Goal: Task Accomplishment & Management: Use online tool/utility

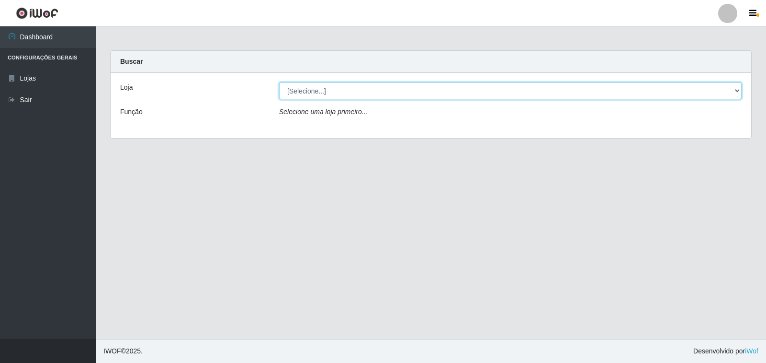
click at [317, 94] on select "[Selecione...] Atacado Vem - [STREET_ADDRESS]" at bounding box center [510, 90] width 463 height 17
select select "455"
click at [279, 82] on select "[Selecione...] Atacado Vem - [STREET_ADDRESS]" at bounding box center [510, 90] width 463 height 17
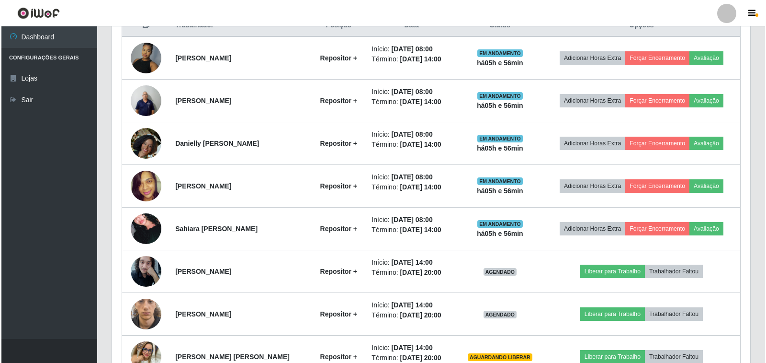
scroll to position [431, 0]
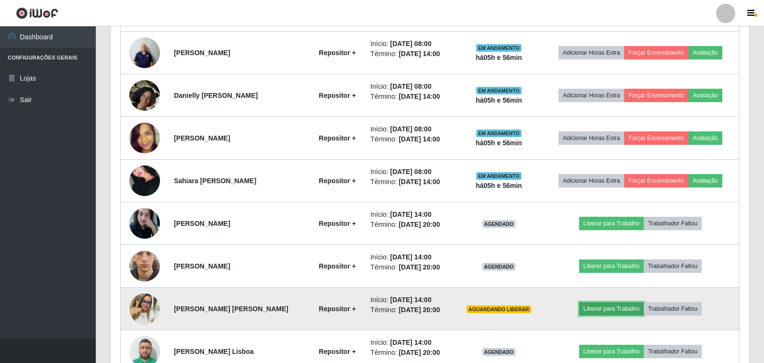
click at [593, 307] on button "Liberar para Trabalho" at bounding box center [611, 308] width 65 height 13
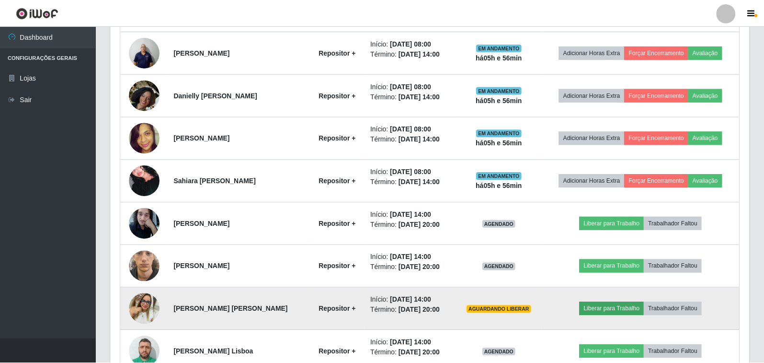
scroll to position [199, 633]
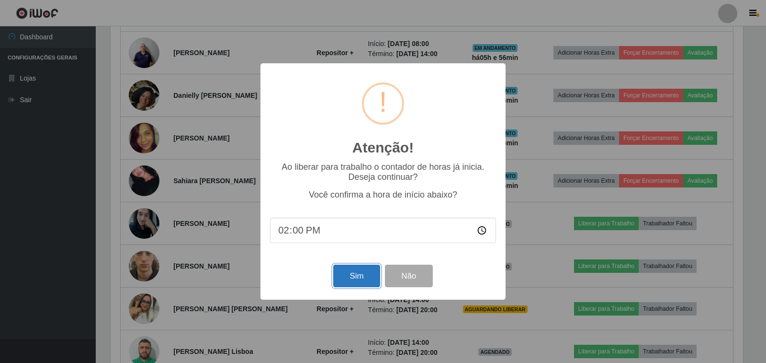
click at [359, 281] on button "Sim" at bounding box center [356, 275] width 46 height 23
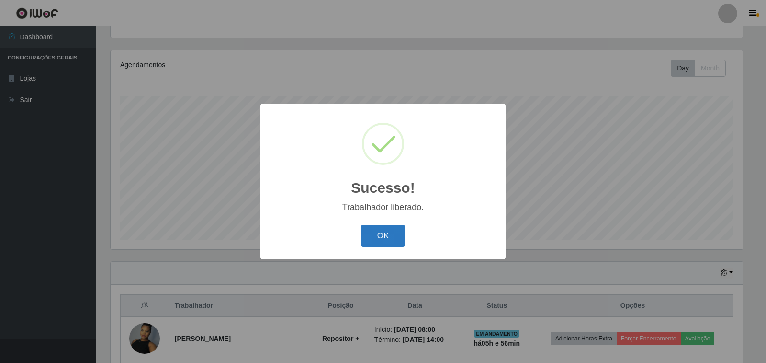
click at [385, 236] on button "OK" at bounding box center [383, 236] width 45 height 23
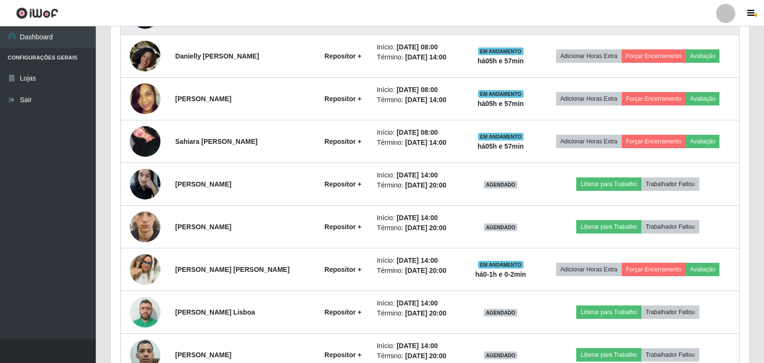
scroll to position [529, 0]
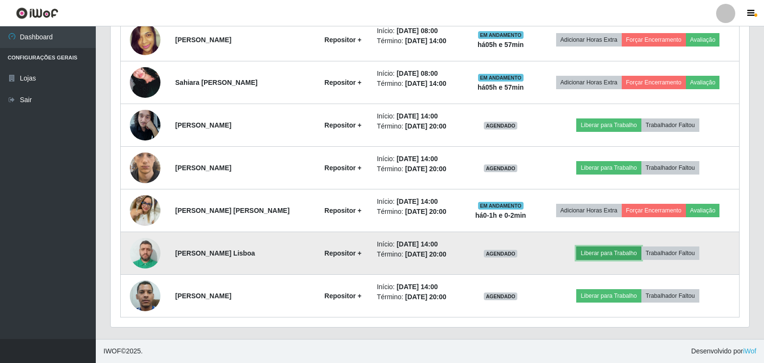
click at [614, 252] on button "Liberar para Trabalho" at bounding box center [608, 252] width 65 height 13
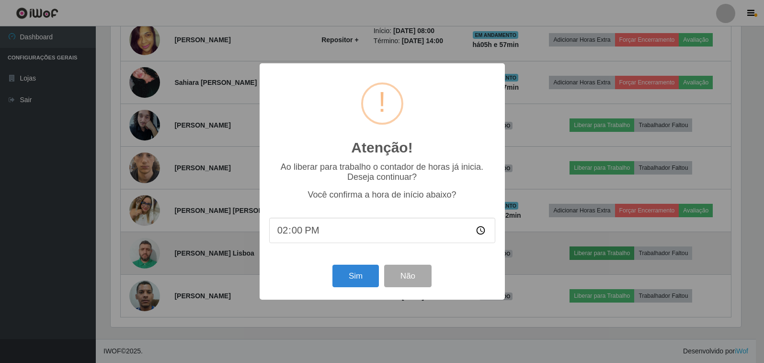
scroll to position [199, 633]
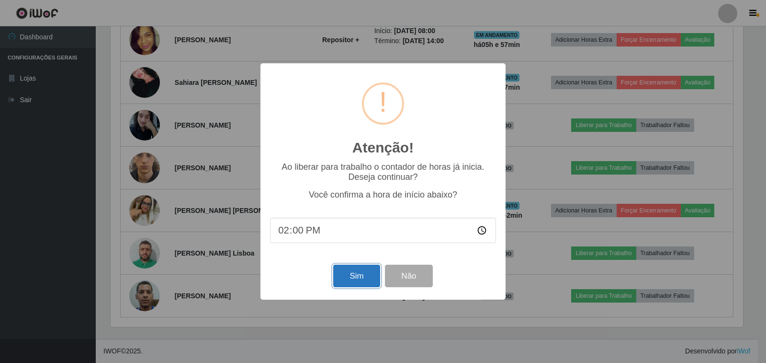
click at [351, 274] on button "Sim" at bounding box center [356, 275] width 46 height 23
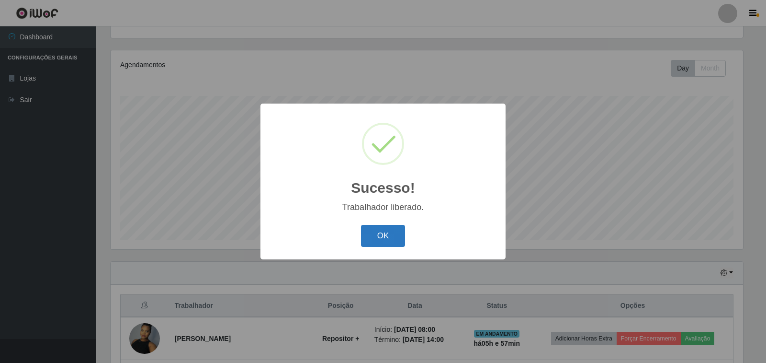
click at [388, 235] on button "OK" at bounding box center [383, 236] width 45 height 23
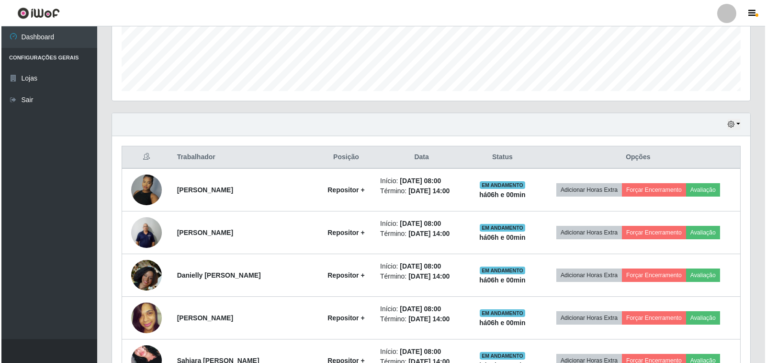
scroll to position [342, 0]
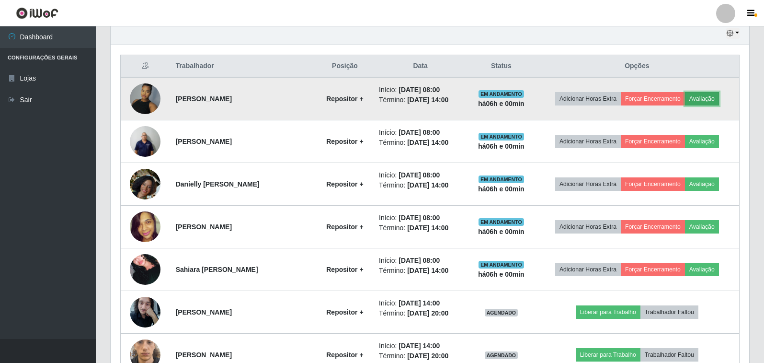
click at [713, 98] on button "Avaliação" at bounding box center [702, 98] width 34 height 13
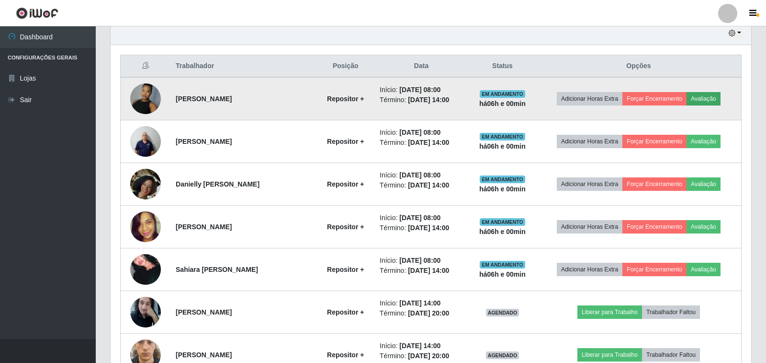
scroll to position [199, 633]
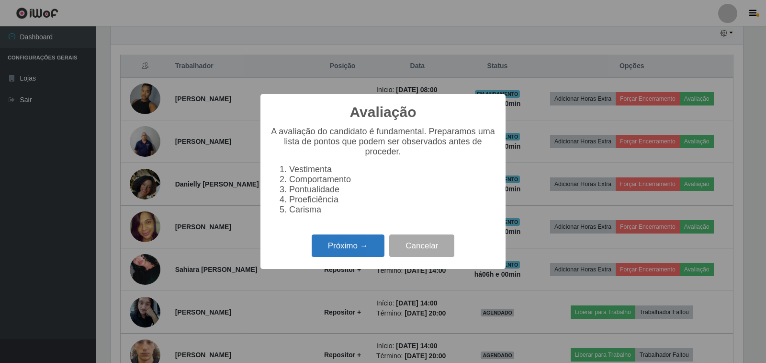
click at [352, 257] on button "Próximo →" at bounding box center [348, 245] width 73 height 23
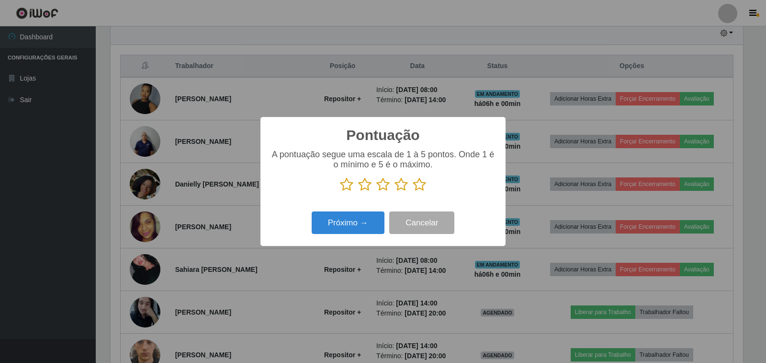
scroll to position [478705, 478271]
click at [417, 191] on icon at bounding box center [419, 184] width 13 height 14
click at [413, 192] on input "radio" at bounding box center [413, 192] width 0 height 0
click at [333, 230] on button "Próximo →" at bounding box center [348, 222] width 73 height 23
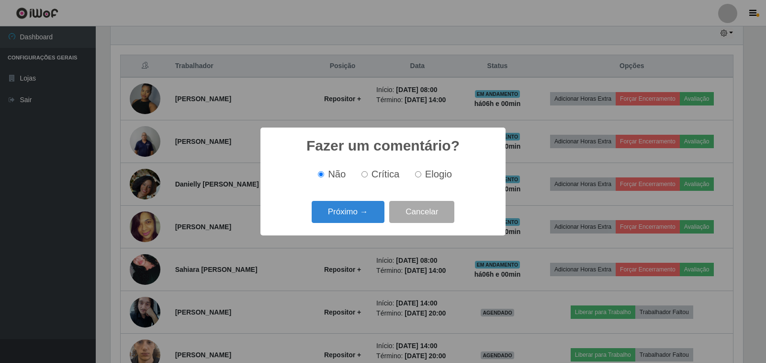
click at [418, 177] on input "Elogio" at bounding box center [418, 174] width 6 height 6
radio input "true"
click at [355, 218] on button "Próximo →" at bounding box center [348, 212] width 73 height 23
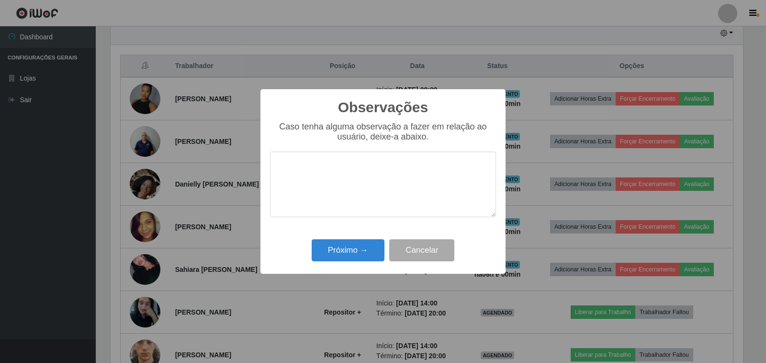
click at [345, 197] on textarea at bounding box center [383, 184] width 226 height 66
type textarea "BOM TRABALHO"
click at [365, 248] on button "Próximo →" at bounding box center [348, 250] width 73 height 23
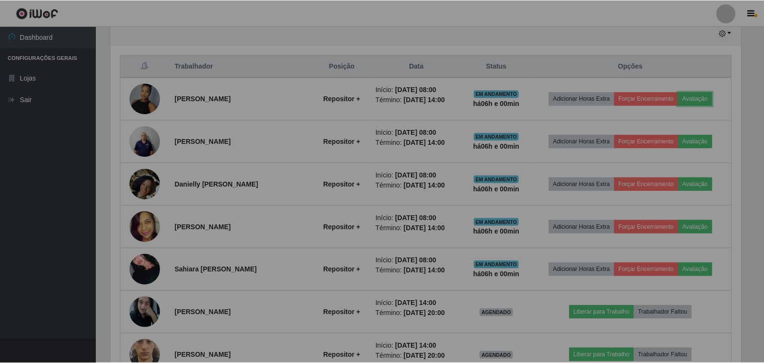
scroll to position [199, 638]
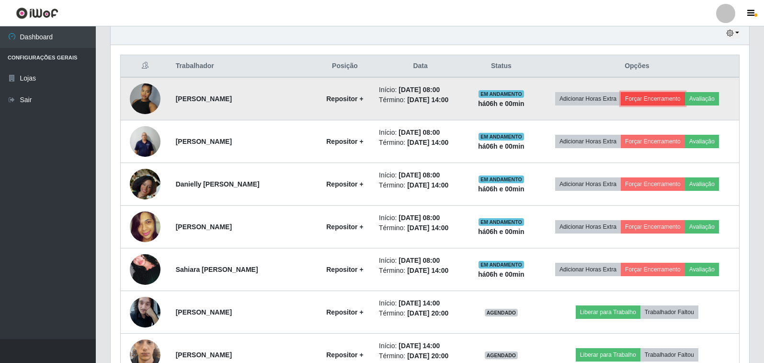
click at [636, 101] on button "Forçar Encerramento" at bounding box center [653, 98] width 64 height 13
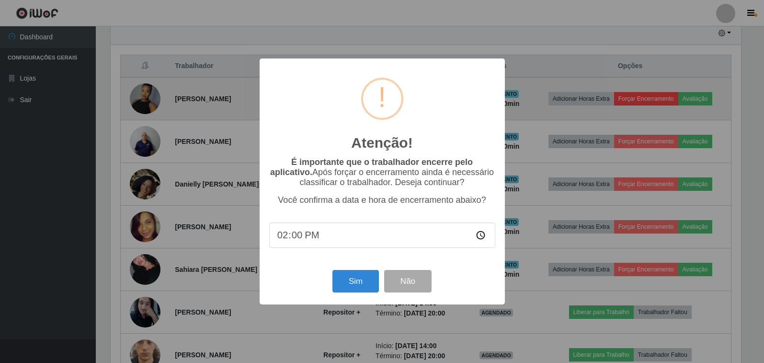
scroll to position [199, 633]
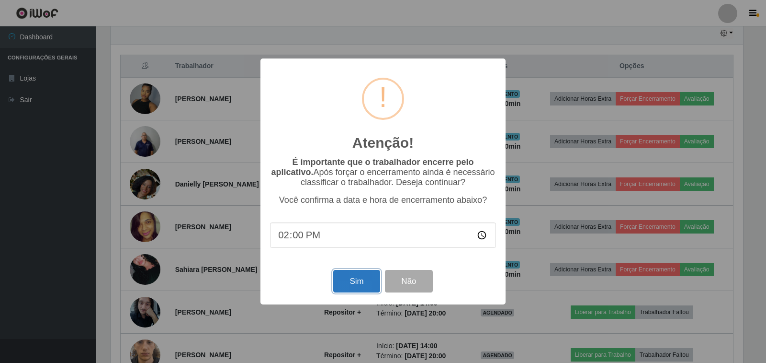
click at [354, 290] on button "Sim" at bounding box center [356, 281] width 46 height 23
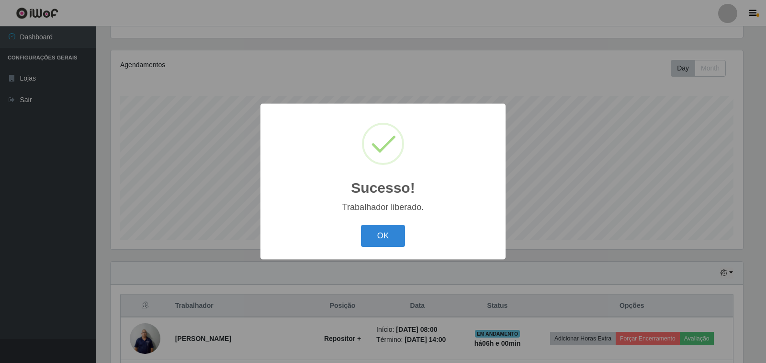
click at [391, 249] on div "OK Cancel" at bounding box center [383, 235] width 226 height 27
click at [396, 235] on button "OK" at bounding box center [383, 236] width 45 height 23
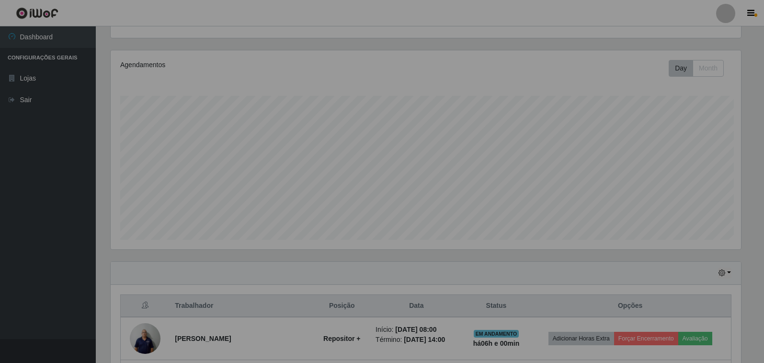
scroll to position [199, 638]
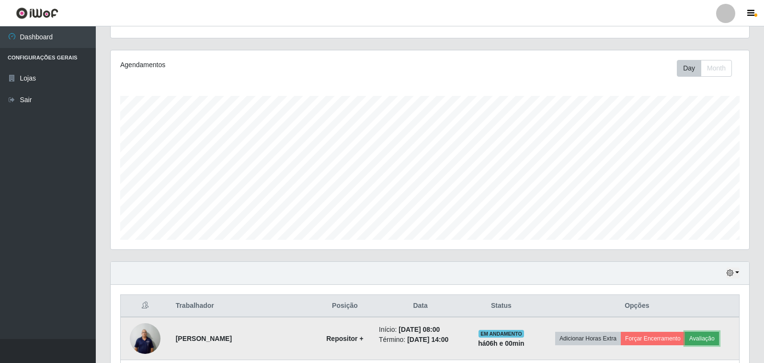
click at [703, 338] on button "Avaliação" at bounding box center [702, 337] width 34 height 13
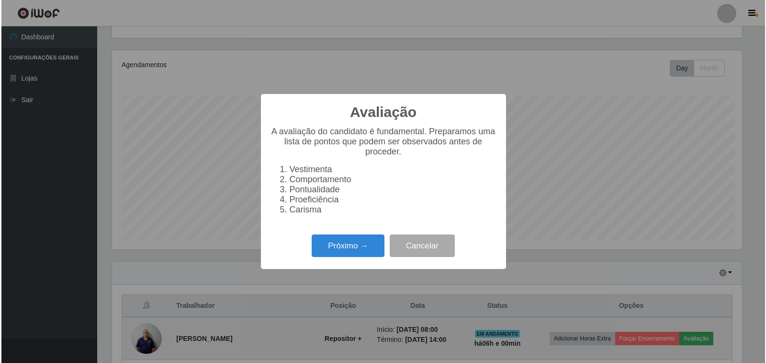
scroll to position [199, 633]
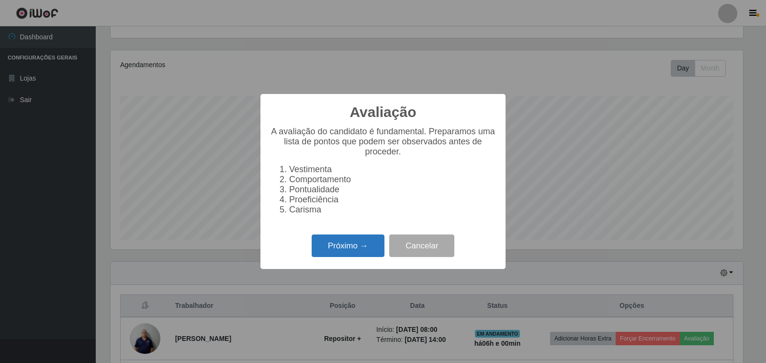
click at [360, 250] on button "Próximo →" at bounding box center [348, 245] width 73 height 23
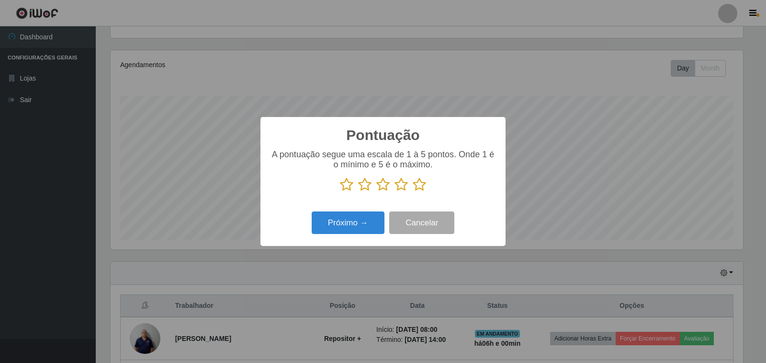
scroll to position [478705, 478271]
click at [422, 185] on icon at bounding box center [419, 184] width 13 height 14
click at [413, 192] on input "radio" at bounding box center [413, 192] width 0 height 0
click at [340, 225] on button "Próximo →" at bounding box center [348, 222] width 73 height 23
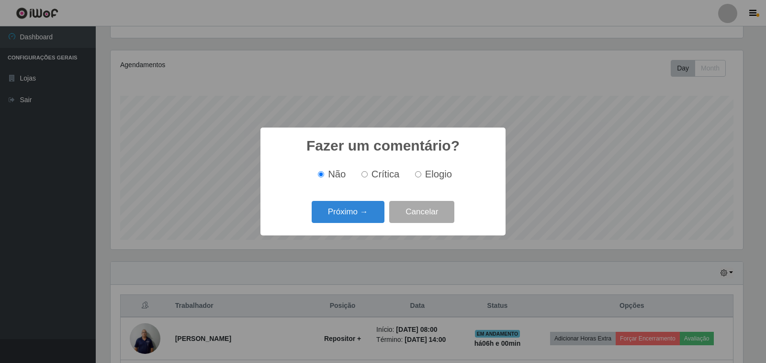
click at [419, 176] on input "Elogio" at bounding box center [418, 174] width 6 height 6
radio input "true"
click at [369, 210] on button "Próximo →" at bounding box center [348, 212] width 73 height 23
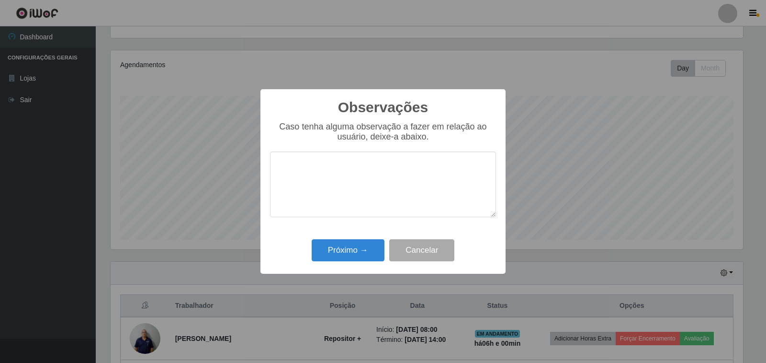
click at [369, 210] on textarea at bounding box center [383, 184] width 226 height 66
type textarea "BOM TRABALHO"
click at [342, 250] on button "Próximo →" at bounding box center [348, 250] width 73 height 23
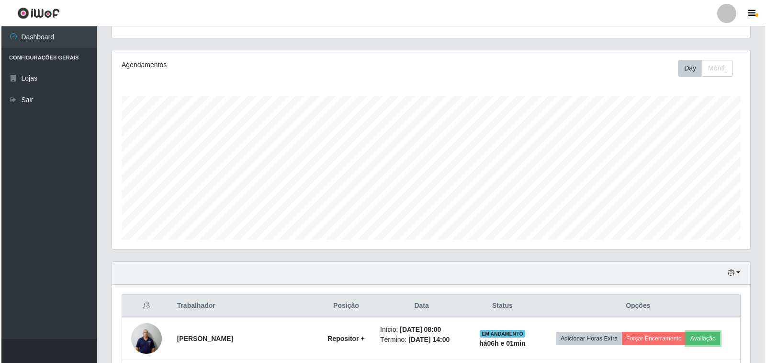
scroll to position [247, 0]
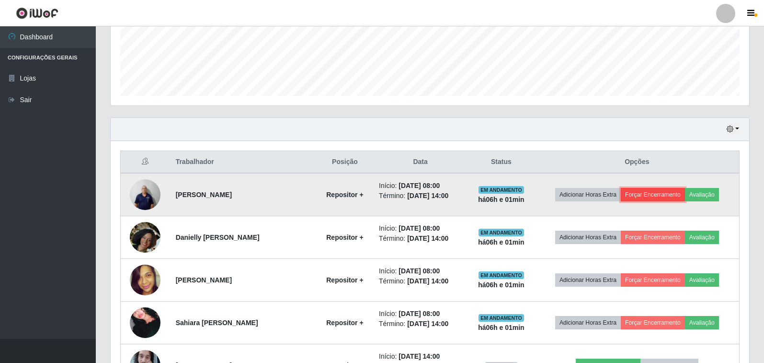
click at [646, 193] on button "Forçar Encerramento" at bounding box center [653, 194] width 64 height 13
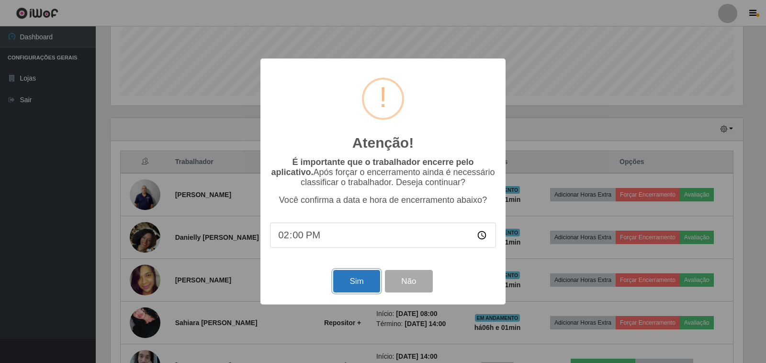
click at [355, 283] on button "Sim" at bounding box center [356, 281] width 46 height 23
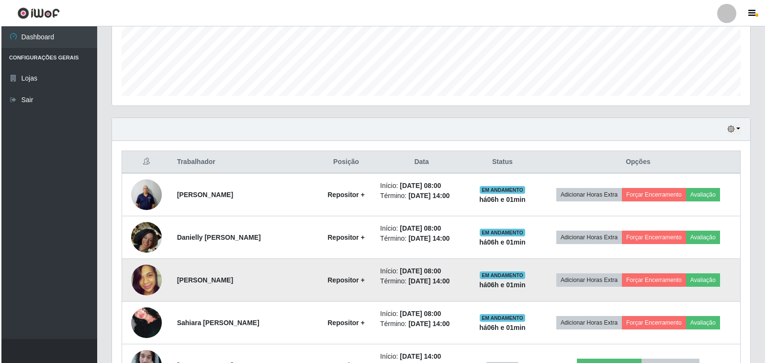
scroll to position [0, 0]
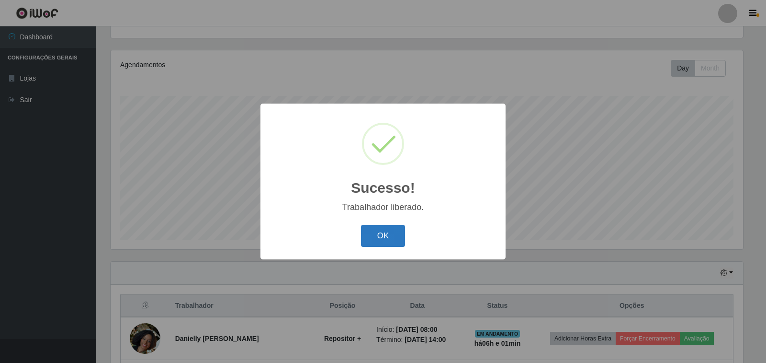
click at [380, 238] on button "OK" at bounding box center [383, 236] width 45 height 23
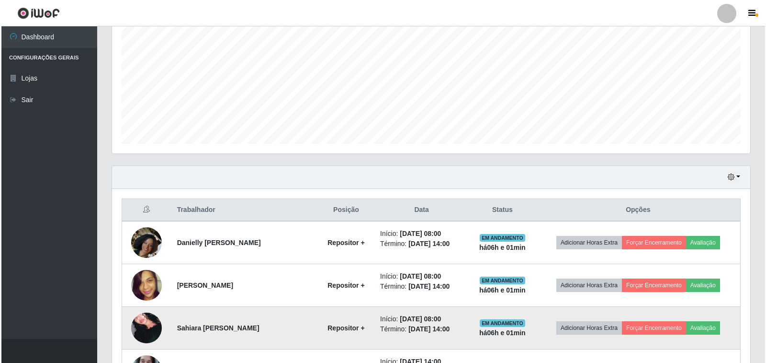
scroll to position [247, 0]
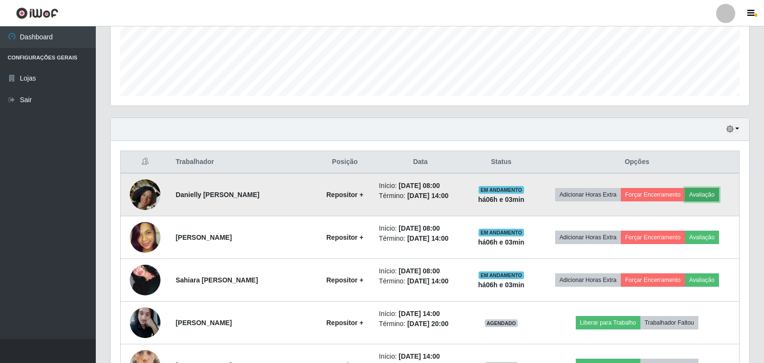
click at [702, 191] on button "Avaliação" at bounding box center [702, 194] width 34 height 13
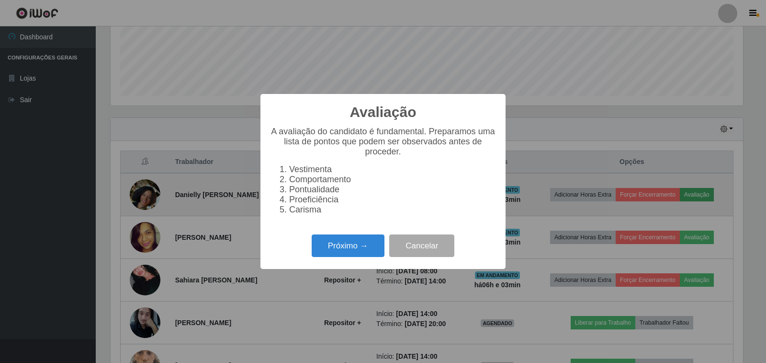
scroll to position [199, 633]
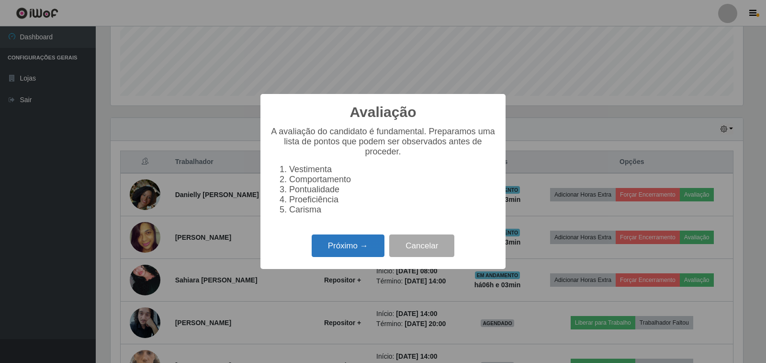
click at [334, 249] on button "Próximo →" at bounding box center [348, 245] width 73 height 23
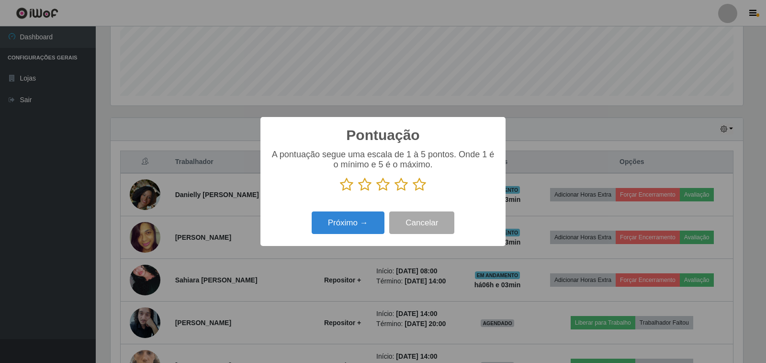
click at [419, 182] on icon at bounding box center [419, 184] width 13 height 14
click at [413, 192] on input "radio" at bounding box center [413, 192] width 0 height 0
click at [342, 225] on button "Próximo →" at bounding box center [348, 222] width 73 height 23
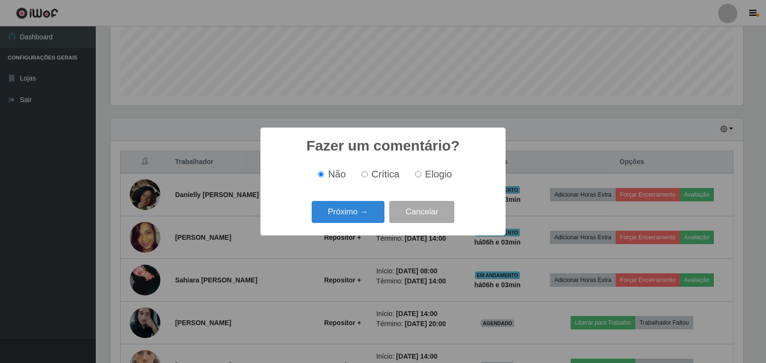
click at [420, 176] on input "Elogio" at bounding box center [418, 174] width 6 height 6
radio input "true"
click at [350, 207] on button "Próximo →" at bounding box center [348, 212] width 73 height 23
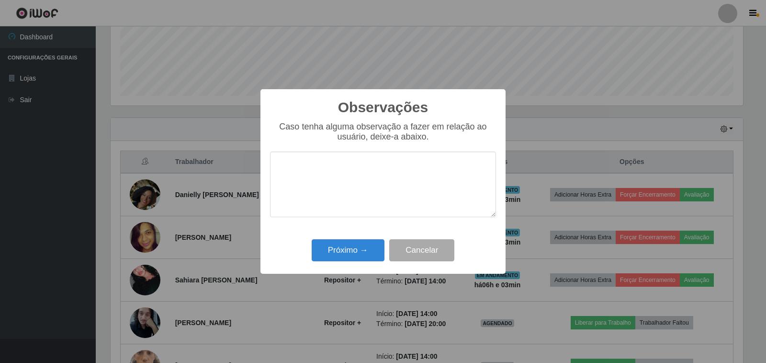
click at [348, 199] on textarea at bounding box center [383, 184] width 226 height 66
type textarea "BOM TRABALHO"
click at [350, 250] on button "Próximo →" at bounding box center [348, 250] width 73 height 23
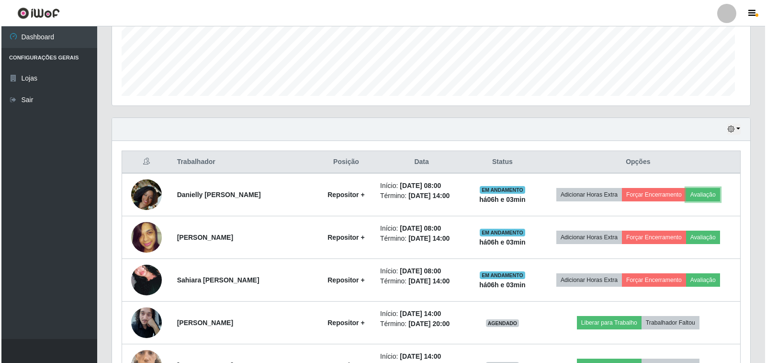
scroll to position [199, 638]
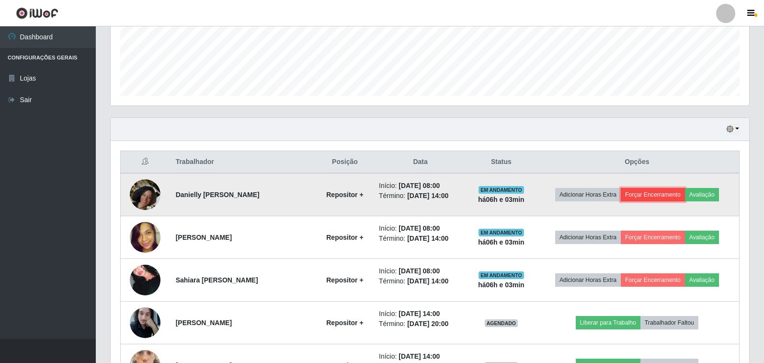
click at [651, 195] on button "Forçar Encerramento" at bounding box center [653, 194] width 64 height 13
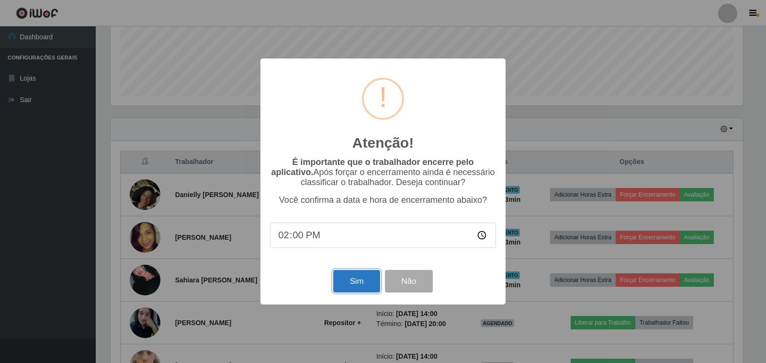
click at [359, 285] on button "Sim" at bounding box center [356, 281] width 46 height 23
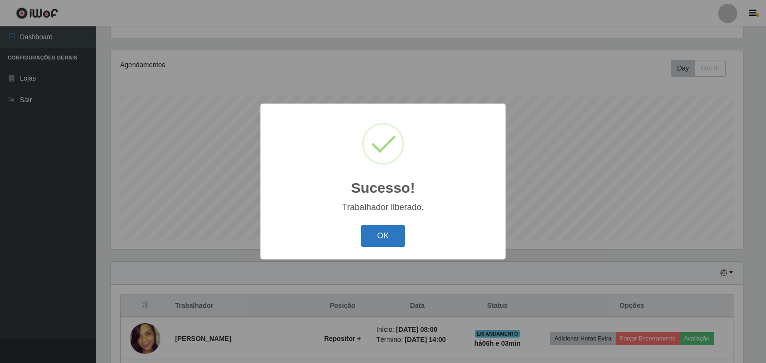
click at [397, 237] on button "OK" at bounding box center [383, 236] width 45 height 23
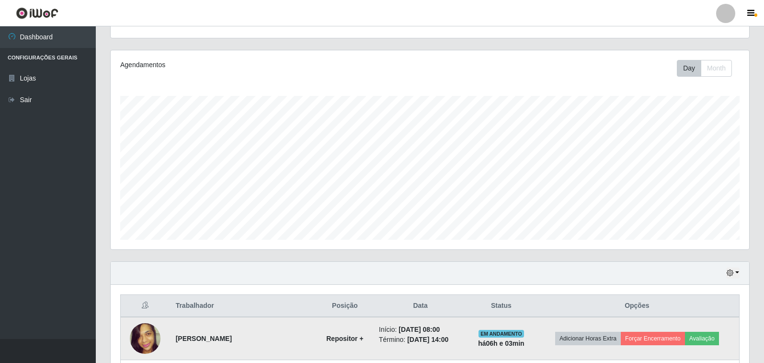
scroll to position [295, 0]
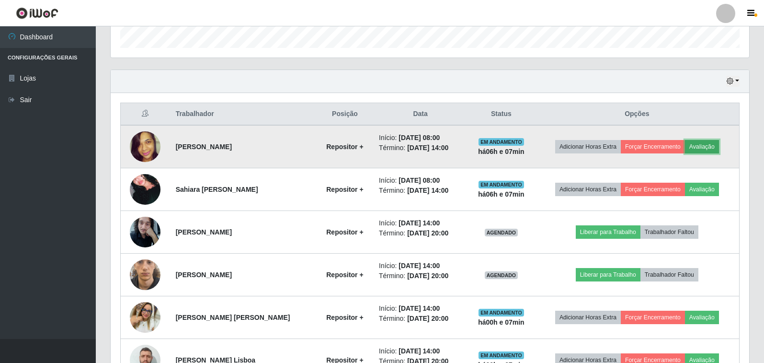
click at [704, 145] on button "Avaliação" at bounding box center [702, 146] width 34 height 13
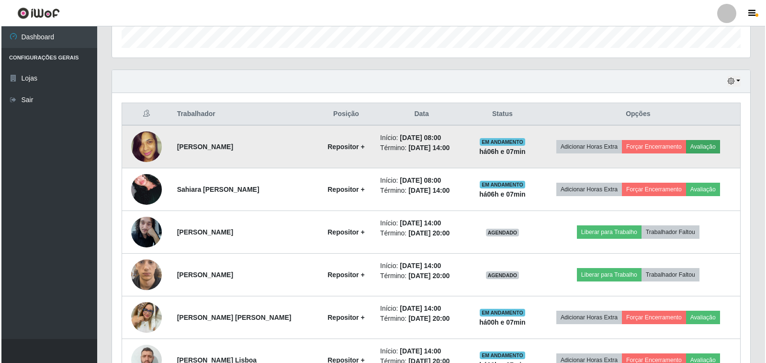
scroll to position [199, 633]
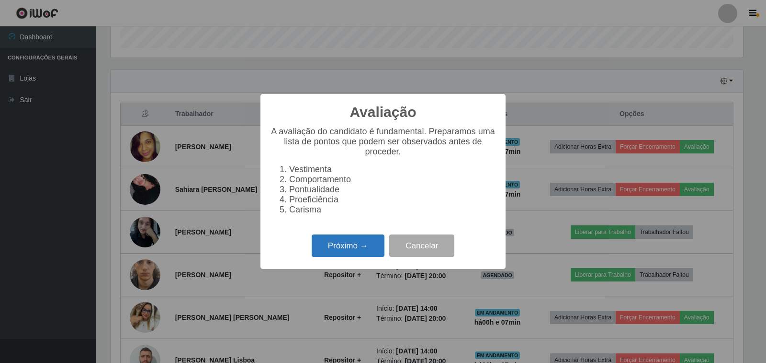
click at [332, 257] on button "Próximo →" at bounding box center [348, 245] width 73 height 23
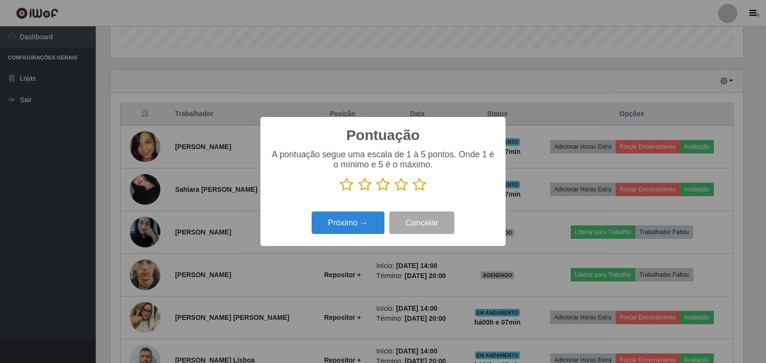
click at [420, 187] on icon at bounding box center [419, 184] width 13 height 14
click at [413, 192] on input "radio" at bounding box center [413, 192] width 0 height 0
click at [337, 228] on button "Próximo →" at bounding box center [348, 222] width 73 height 23
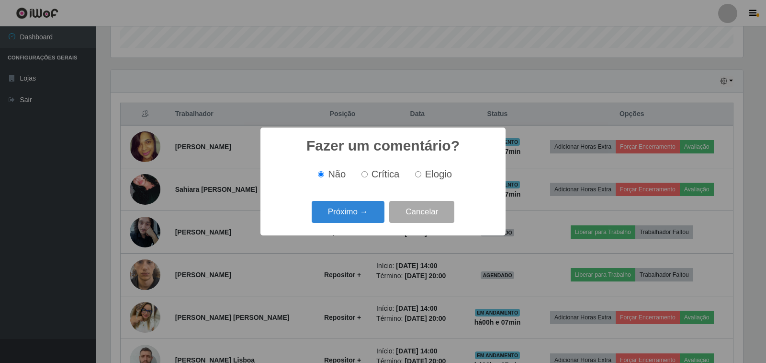
click at [420, 176] on input "Elogio" at bounding box center [418, 174] width 6 height 6
radio input "true"
click at [378, 210] on button "Próximo →" at bounding box center [348, 212] width 73 height 23
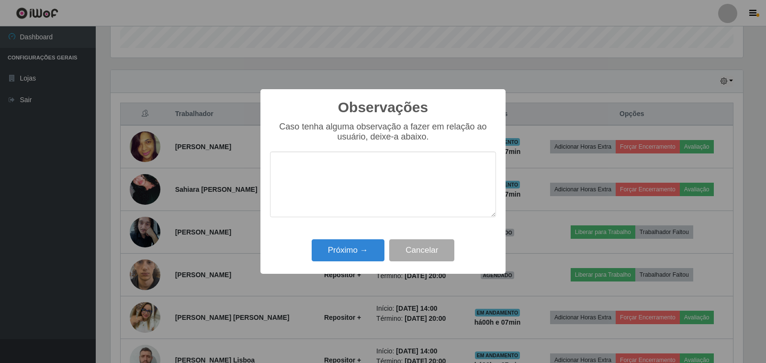
click at [354, 190] on textarea at bounding box center [383, 184] width 226 height 66
type textarea "BOM TRABALHO"
click at [344, 254] on button "Próximo →" at bounding box center [348, 250] width 73 height 23
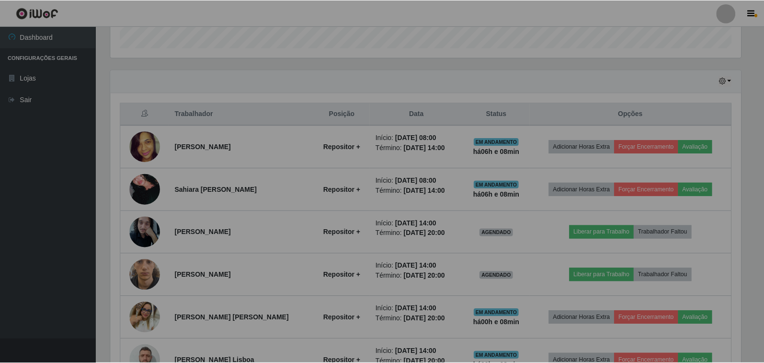
scroll to position [199, 638]
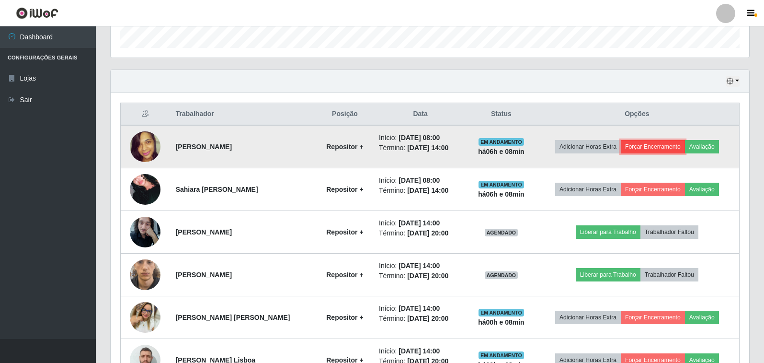
click at [664, 149] on button "Forçar Encerramento" at bounding box center [653, 146] width 64 height 13
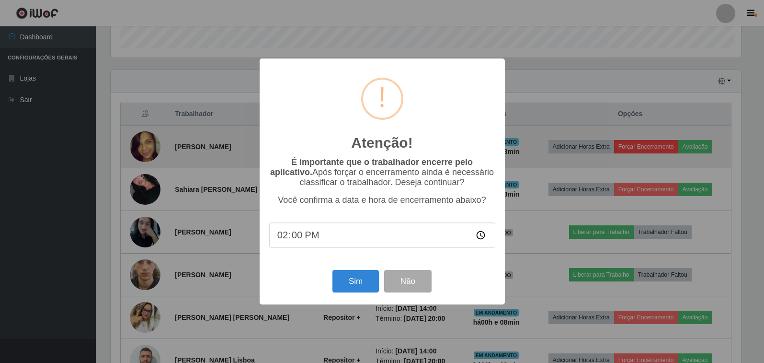
scroll to position [199, 633]
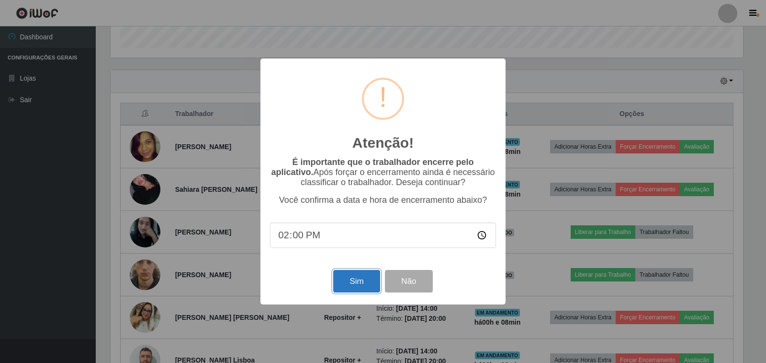
click at [358, 287] on button "Sim" at bounding box center [356, 281] width 46 height 23
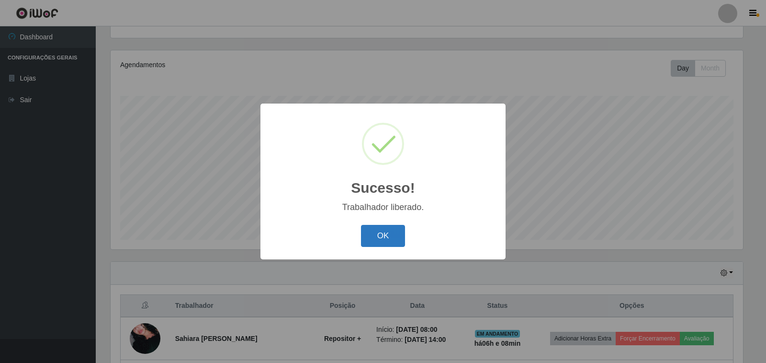
click at [386, 242] on button "OK" at bounding box center [383, 236] width 45 height 23
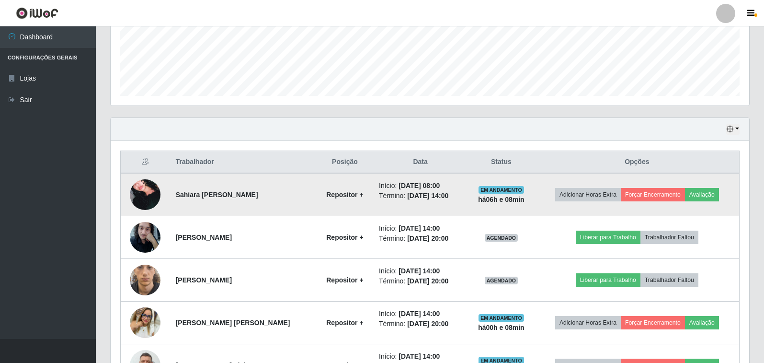
scroll to position [359, 0]
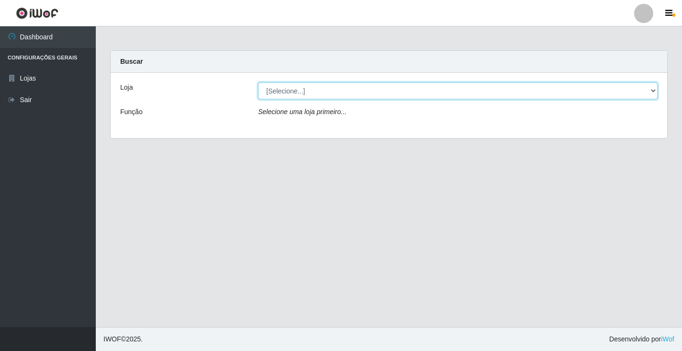
click at [655, 93] on select "[Selecione...] Atacado Vem - [STREET_ADDRESS]" at bounding box center [457, 90] width 399 height 17
select select "455"
click at [258, 82] on select "[Selecione...] Atacado Vem - [STREET_ADDRESS]" at bounding box center [457, 90] width 399 height 17
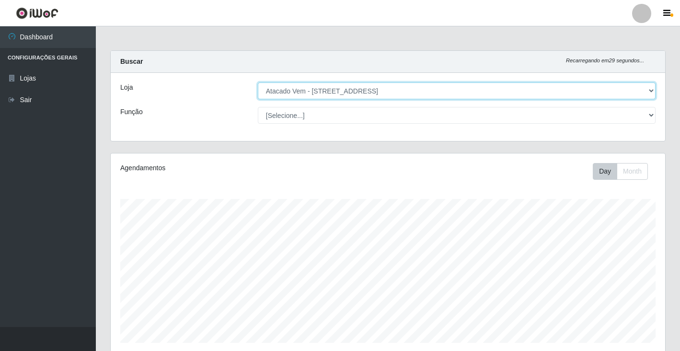
scroll to position [199, 554]
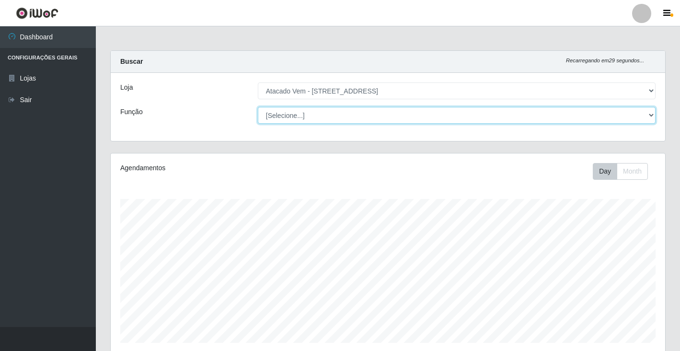
click at [651, 114] on select "[Selecione...] Carregador e Descarregador de Caminhão Carregador e Descarregado…" at bounding box center [456, 115] width 397 height 17
select select "82"
click at [258, 107] on select "[Selecione...] Carregador e Descarregador de Caminhão Carregador e Descarregado…" at bounding box center [456, 115] width 397 height 17
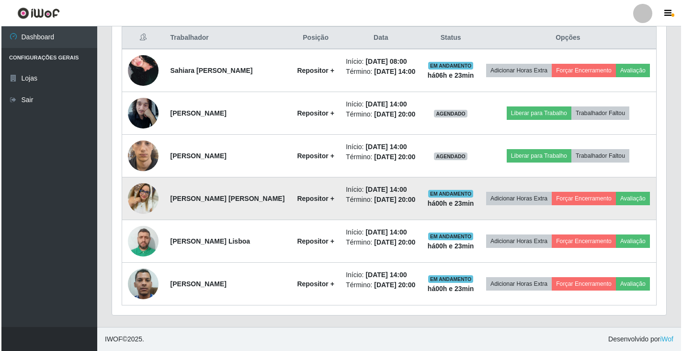
scroll to position [383, 0]
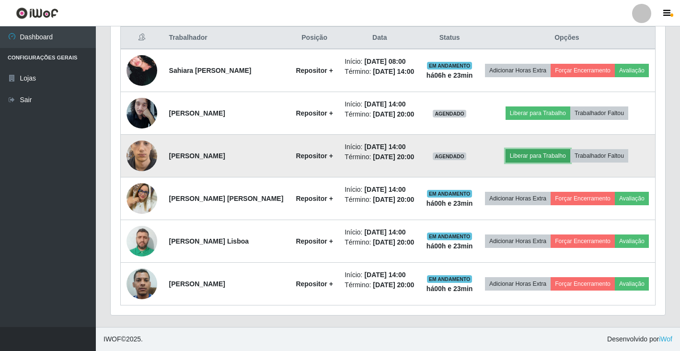
click at [556, 162] on button "Liberar para Trabalho" at bounding box center [537, 155] width 65 height 13
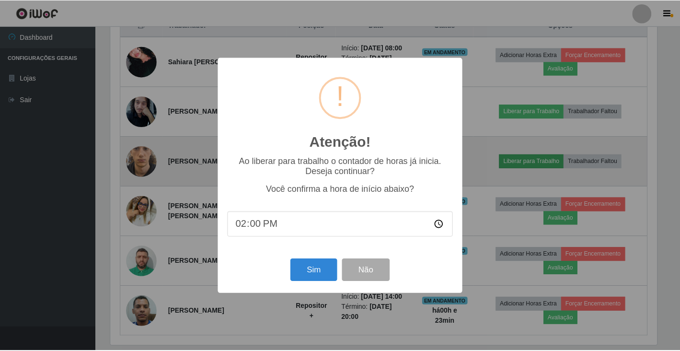
scroll to position [199, 548]
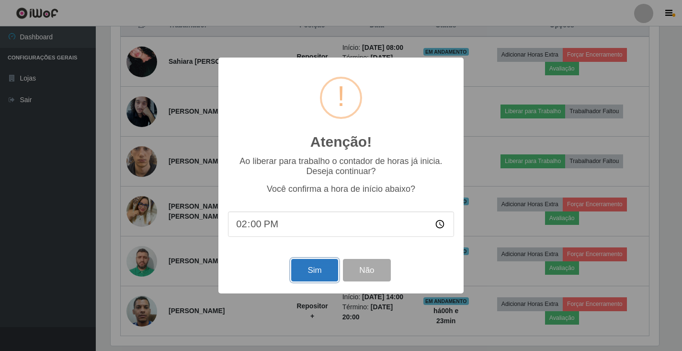
click at [319, 270] on button "Sim" at bounding box center [314, 270] width 46 height 23
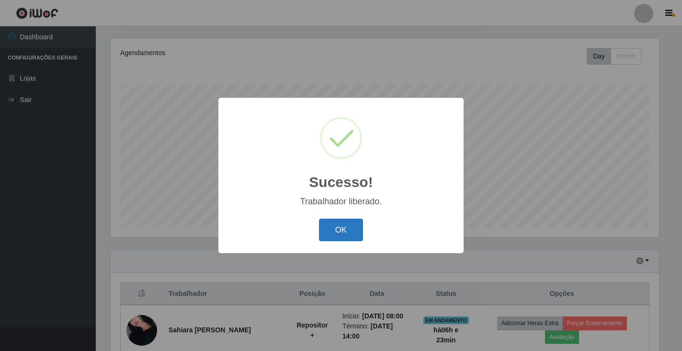
click at [343, 231] on button "OK" at bounding box center [341, 229] width 45 height 23
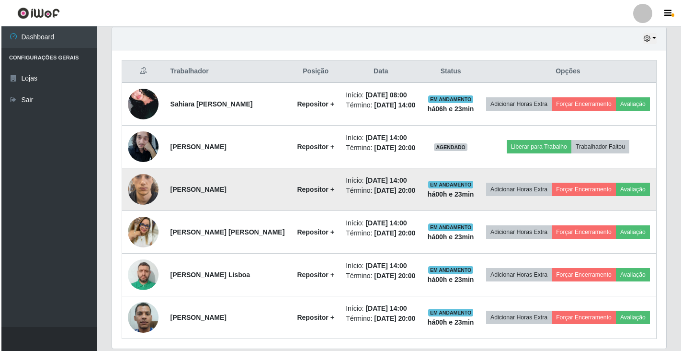
scroll to position [354, 0]
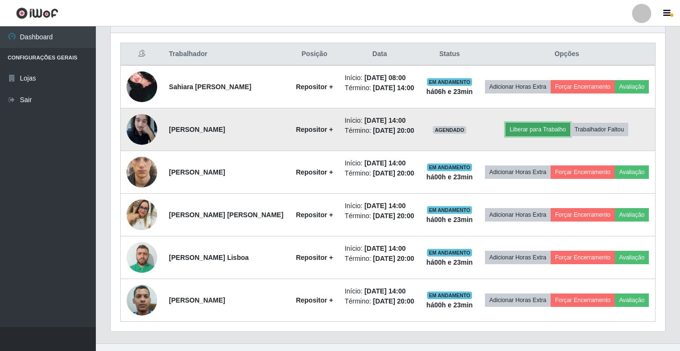
click at [556, 136] on button "Liberar para Trabalho" at bounding box center [537, 129] width 65 height 13
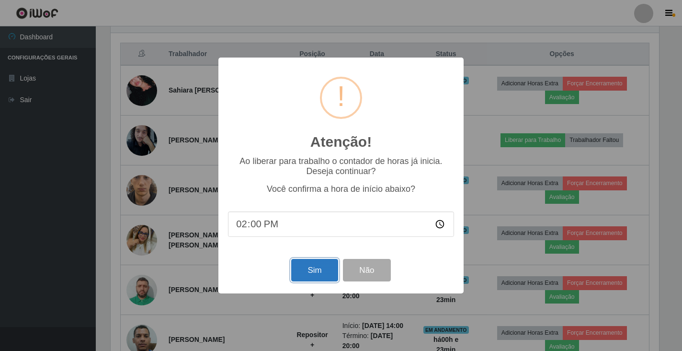
click at [318, 274] on button "Sim" at bounding box center [314, 270] width 46 height 23
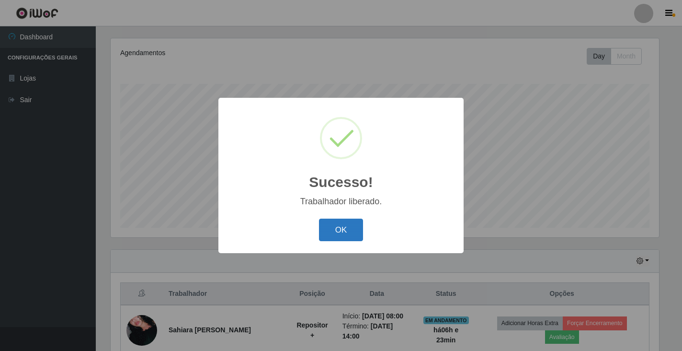
click at [340, 230] on button "OK" at bounding box center [341, 229] width 45 height 23
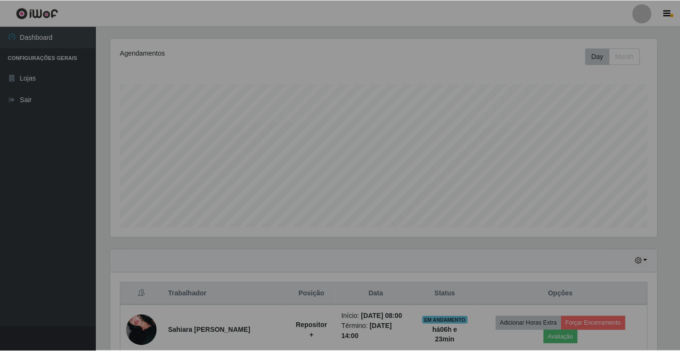
scroll to position [199, 554]
